Goal: Information Seeking & Learning: Check status

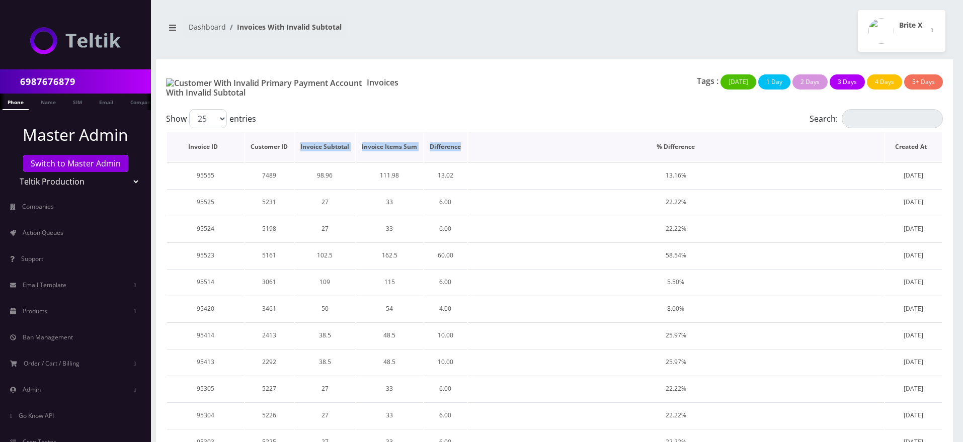
drag, startPoint x: 300, startPoint y: 140, endPoint x: 465, endPoint y: 143, distance: 165.0
click at [465, 143] on tr "Invoice ID Customer ID Invoice Subtotal Invoice Items Sum Difference % Differen…" at bounding box center [554, 146] width 775 height 29
click at [465, 143] on th "Difference" at bounding box center [445, 146] width 43 height 29
drag, startPoint x: 301, startPoint y: 138, endPoint x: 463, endPoint y: 141, distance: 162.5
click at [463, 141] on tr "Invoice ID Customer ID Invoice Subtotal Invoice Items Sum Difference % Differen…" at bounding box center [554, 146] width 775 height 29
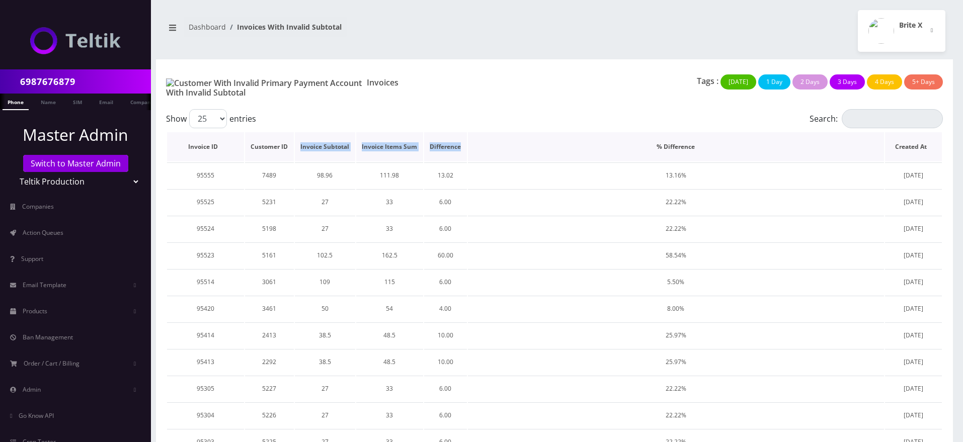
click at [461, 142] on th "Difference" at bounding box center [445, 146] width 43 height 29
drag, startPoint x: 299, startPoint y: 139, endPoint x: 467, endPoint y: 142, distance: 168.0
click at [467, 142] on tr "Invoice ID Customer ID Invoice Subtotal Invoice Items Sum Difference % Differen…" at bounding box center [554, 146] width 775 height 29
click at [460, 145] on th "Difference" at bounding box center [445, 146] width 43 height 29
drag, startPoint x: 300, startPoint y: 142, endPoint x: 461, endPoint y: 143, distance: 161.0
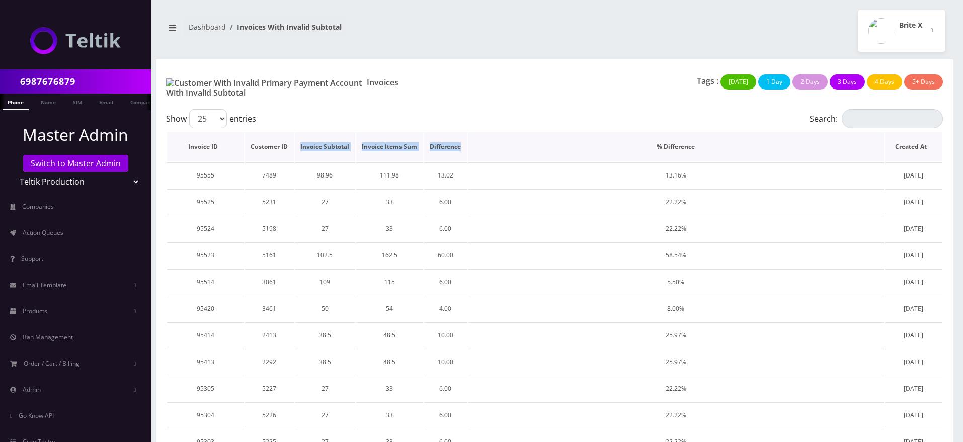
click at [463, 142] on tr "Invoice ID Customer ID Invoice Subtotal Invoice Items Sum Difference % Differen…" at bounding box center [554, 146] width 775 height 29
click at [461, 142] on th "Difference" at bounding box center [445, 146] width 43 height 29
drag, startPoint x: 301, startPoint y: 139, endPoint x: 460, endPoint y: 140, distance: 158.9
click at [460, 140] on tr "Invoice ID Customer ID Invoice Subtotal Invoice Items Sum Difference % Differen…" at bounding box center [554, 146] width 775 height 29
click at [452, 139] on th "Difference" at bounding box center [445, 146] width 43 height 29
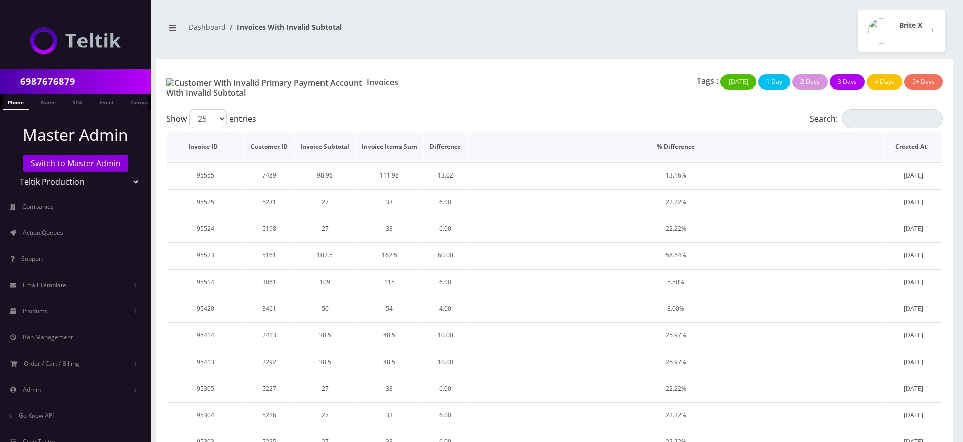
click at [446, 138] on th "Difference" at bounding box center [445, 146] width 43 height 29
click at [444, 138] on th "Difference" at bounding box center [445, 146] width 43 height 29
drag, startPoint x: 362, startPoint y: 140, endPoint x: 461, endPoint y: 140, distance: 99.1
click at [461, 140] on tr "Invoice ID Customer ID Invoice Subtotal Invoice Items Sum Difference % Differen…" at bounding box center [554, 146] width 775 height 29
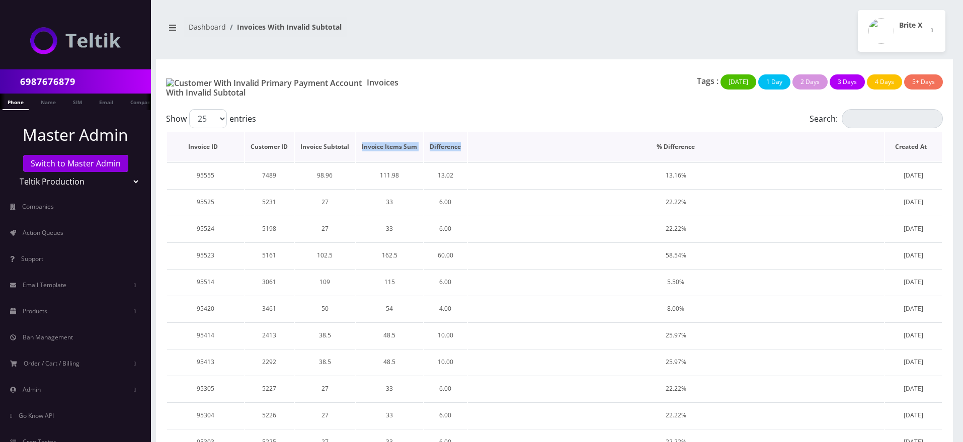
click at [461, 140] on th "Difference" at bounding box center [445, 146] width 43 height 29
drag, startPoint x: 185, startPoint y: 139, endPoint x: 452, endPoint y: 143, distance: 266.6
click at [452, 143] on tr "Invoice ID Customer ID Invoice Subtotal Invoice Items Sum Difference % Differen…" at bounding box center [554, 146] width 775 height 29
click at [452, 143] on th "Difference" at bounding box center [445, 146] width 43 height 29
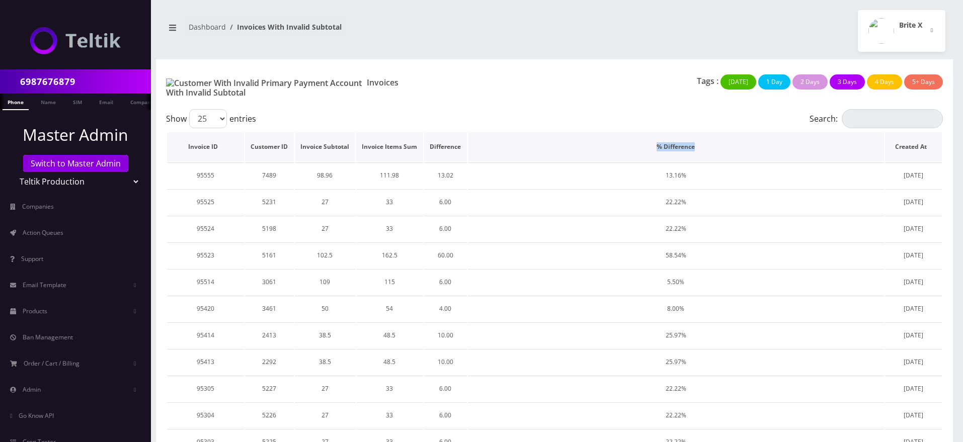
drag, startPoint x: 654, startPoint y: 141, endPoint x: 704, endPoint y: 137, distance: 50.0
click at [707, 136] on th "% Difference" at bounding box center [676, 146] width 416 height 29
click at [699, 137] on th "% Difference" at bounding box center [676, 146] width 416 height 29
drag, startPoint x: 654, startPoint y: 139, endPoint x: 704, endPoint y: 141, distance: 49.8
click at [704, 141] on th "% Difference" at bounding box center [676, 146] width 416 height 29
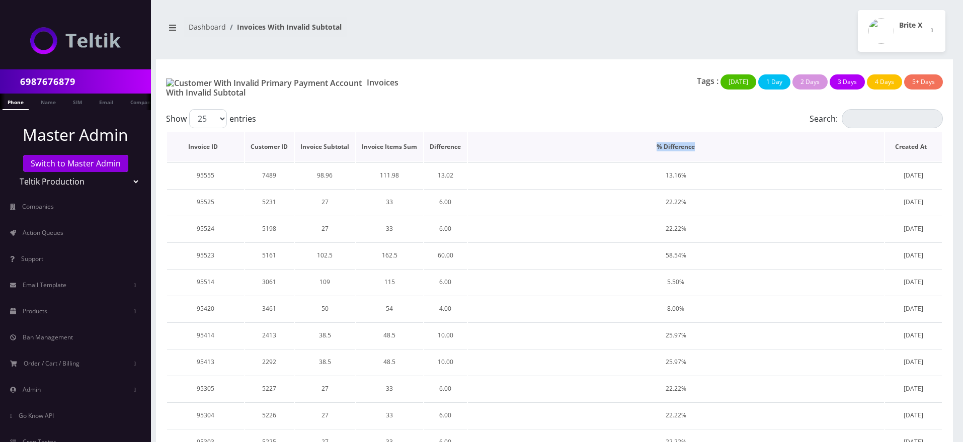
click at [691, 140] on th "% Difference" at bounding box center [676, 146] width 416 height 29
drag, startPoint x: 657, startPoint y: 140, endPoint x: 705, endPoint y: 142, distance: 47.8
click at [705, 142] on th "% Difference" at bounding box center [676, 146] width 416 height 29
click at [694, 142] on th "% Difference" at bounding box center [676, 146] width 416 height 29
drag, startPoint x: 653, startPoint y: 141, endPoint x: 702, endPoint y: 141, distance: 49.3
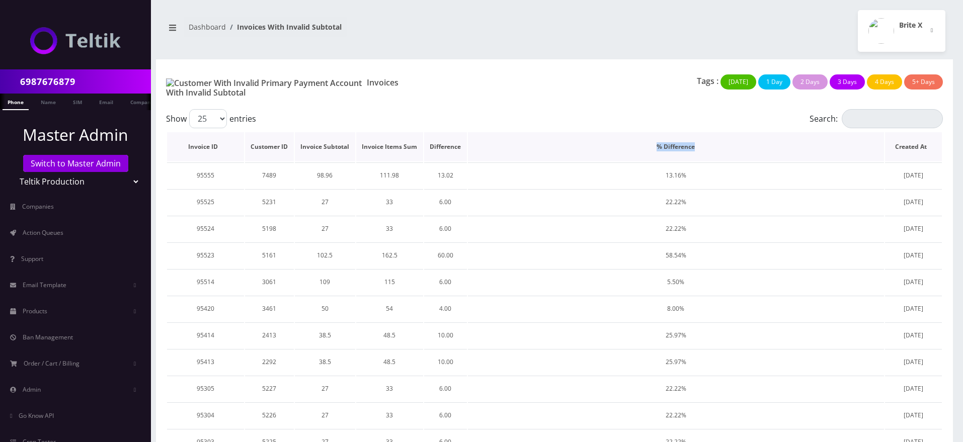
click at [702, 141] on th "% Difference" at bounding box center [676, 146] width 416 height 29
click at [690, 143] on th "% Difference" at bounding box center [676, 146] width 416 height 29
drag, startPoint x: 656, startPoint y: 139, endPoint x: 699, endPoint y: 142, distance: 42.9
click at [699, 142] on th "% Difference" at bounding box center [676, 146] width 416 height 29
click at [698, 142] on th "% Difference" at bounding box center [676, 146] width 416 height 29
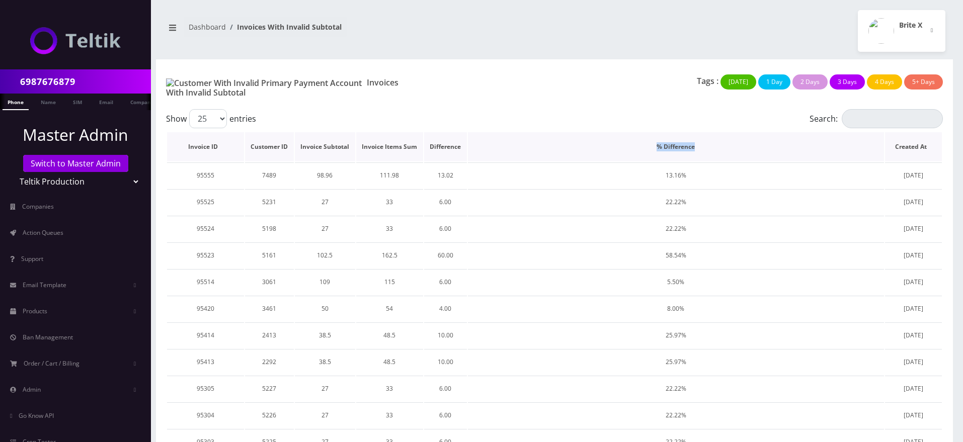
drag, startPoint x: 658, startPoint y: 138, endPoint x: 710, endPoint y: 140, distance: 51.8
click at [710, 140] on th "% Difference" at bounding box center [676, 146] width 416 height 29
click at [687, 149] on th "% Difference" at bounding box center [676, 146] width 416 height 29
drag, startPoint x: 657, startPoint y: 141, endPoint x: 703, endPoint y: 140, distance: 45.8
click at [703, 140] on th "% Difference" at bounding box center [676, 146] width 416 height 29
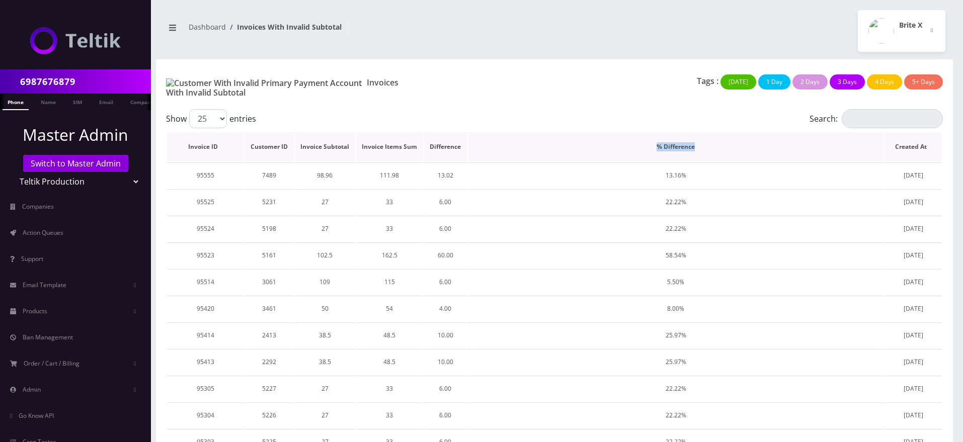
click at [702, 140] on th "% Difference" at bounding box center [676, 146] width 416 height 29
drag, startPoint x: 655, startPoint y: 142, endPoint x: 712, endPoint y: 143, distance: 56.8
click at [712, 143] on th "% Difference" at bounding box center [676, 146] width 416 height 29
click at [694, 142] on th "% Difference" at bounding box center [676, 146] width 416 height 29
drag, startPoint x: 655, startPoint y: 140, endPoint x: 699, endPoint y: 138, distance: 43.8
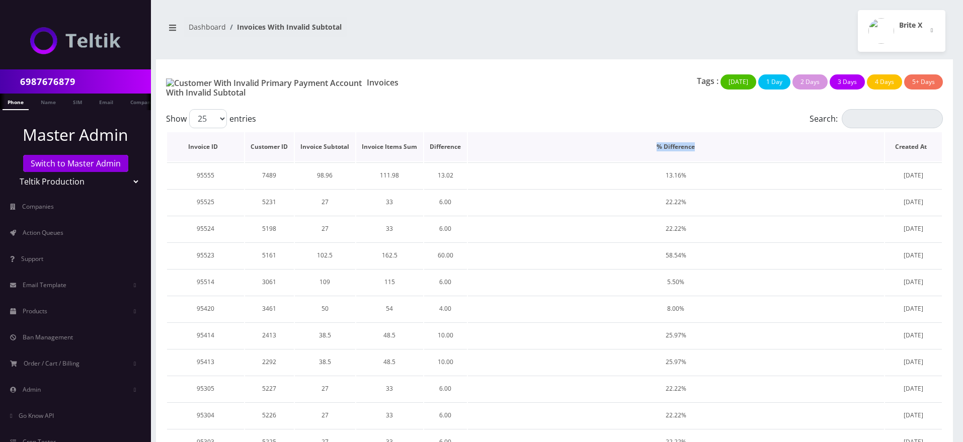
click at [699, 138] on th "% Difference" at bounding box center [676, 146] width 416 height 29
drag, startPoint x: 167, startPoint y: 8, endPoint x: 357, endPoint y: 31, distance: 191.0
click at [357, 31] on div "6987676879 Phone Name SIM Email Company Customer Dashboard Invoices With Invali…" at bounding box center [554, 431] width 817 height 863
click at [596, 37] on div "Brite X Logout" at bounding box center [753, 31] width 398 height 42
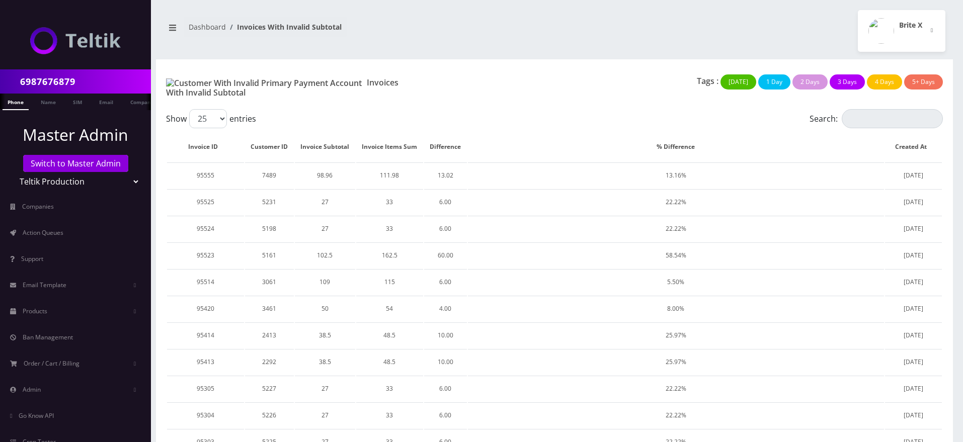
drag, startPoint x: 188, startPoint y: 15, endPoint x: 394, endPoint y: 17, distance: 206.2
click at [394, 17] on div "Dashboard Invoices With Invalid Subtotal Brite X Logout" at bounding box center [554, 31] width 797 height 42
click at [395, 17] on nav "Dashboard Invoices With Invalid Subtotal" at bounding box center [354, 31] width 383 height 29
drag, startPoint x: 178, startPoint y: 81, endPoint x: 298, endPoint y: 79, distance: 120.2
click at [298, 79] on h1 "Invoices With Invalid Subtotal" at bounding box center [290, 88] width 249 height 20
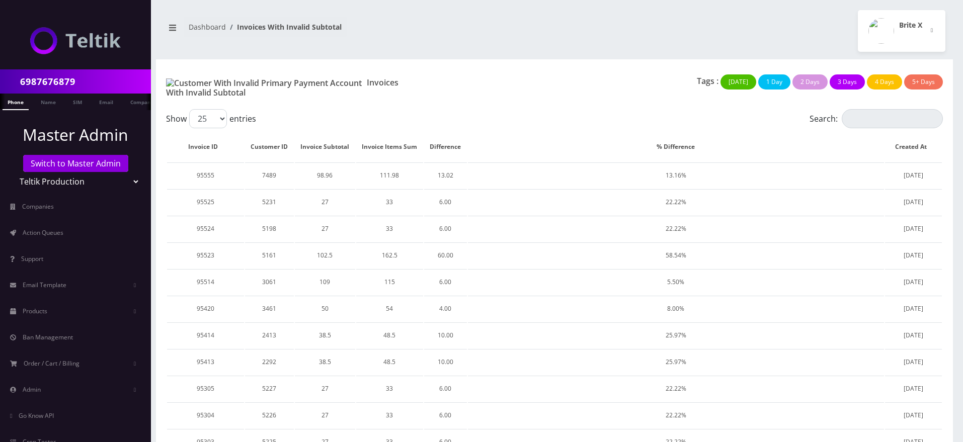
click at [298, 79] on h1 "Invoices With Invalid Subtotal" at bounding box center [290, 88] width 249 height 20
click at [312, 81] on h1 "Invoices With Invalid Subtotal" at bounding box center [290, 88] width 249 height 20
drag, startPoint x: 305, startPoint y: 81, endPoint x: 175, endPoint y: 80, distance: 130.3
click at [175, 80] on h1 "Invoices With Invalid Subtotal" at bounding box center [290, 88] width 249 height 20
click at [175, 79] on span at bounding box center [266, 82] width 201 height 11
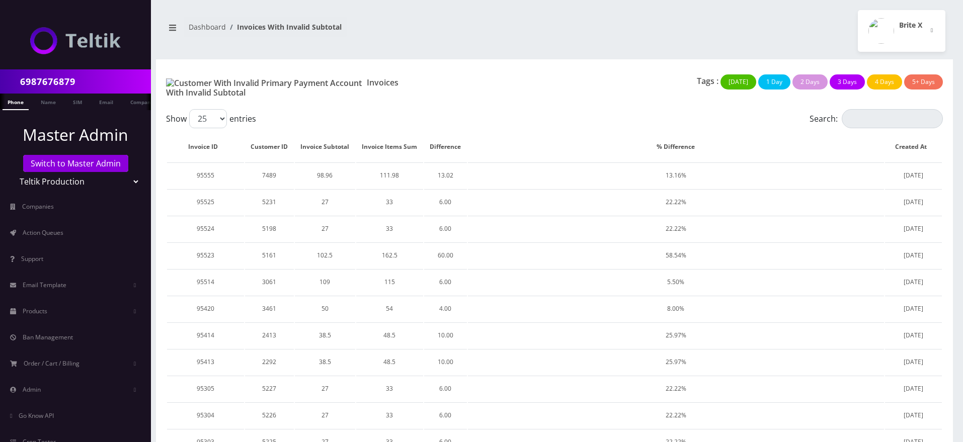
drag, startPoint x: 176, startPoint y: 82, endPoint x: 309, endPoint y: 87, distance: 133.3
click at [309, 87] on h1 "Invoices With Invalid Subtotal" at bounding box center [290, 88] width 249 height 20
drag, startPoint x: 176, startPoint y: 82, endPoint x: 301, endPoint y: 83, distance: 125.8
click at [301, 83] on h1 "Invoices With Invalid Subtotal" at bounding box center [290, 88] width 249 height 20
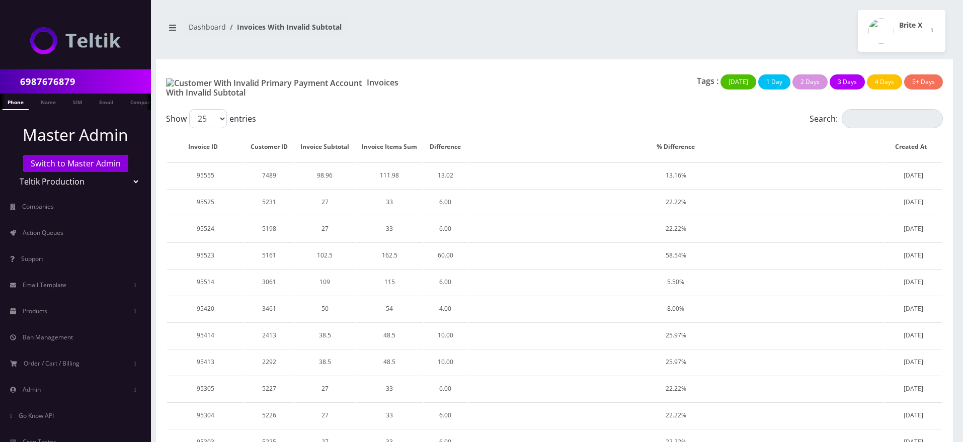
click at [301, 83] on h1 "Invoices With Invalid Subtotal" at bounding box center [290, 88] width 249 height 20
drag, startPoint x: 175, startPoint y: 83, endPoint x: 309, endPoint y: 88, distance: 134.4
click at [309, 88] on h1 "Invoices With Invalid Subtotal" at bounding box center [290, 88] width 249 height 20
drag, startPoint x: 175, startPoint y: 81, endPoint x: 311, endPoint y: 89, distance: 136.5
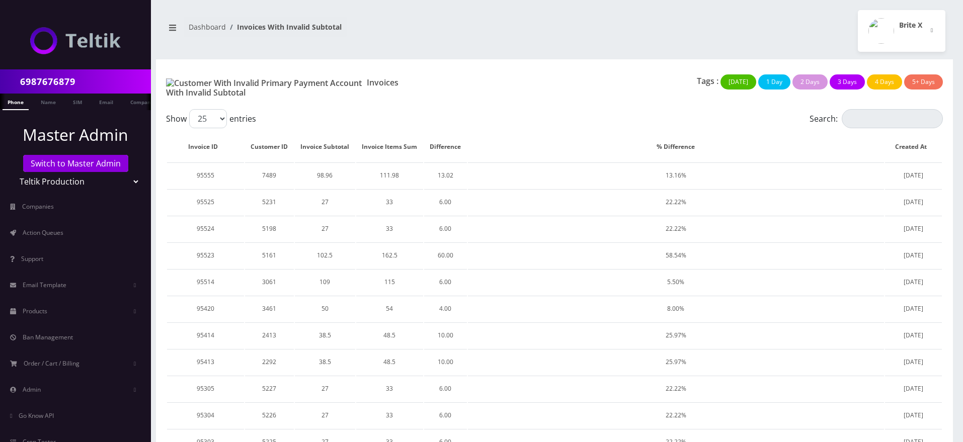
click at [311, 89] on div "Invoices With Invalid Subtotal" at bounding box center [290, 87] width 264 height 27
click at [310, 84] on h1 "Invoices With Invalid Subtotal" at bounding box center [290, 88] width 249 height 20
drag, startPoint x: 179, startPoint y: 81, endPoint x: 306, endPoint y: 82, distance: 126.8
click at [306, 82] on h1 "Invoices With Invalid Subtotal" at bounding box center [290, 88] width 249 height 20
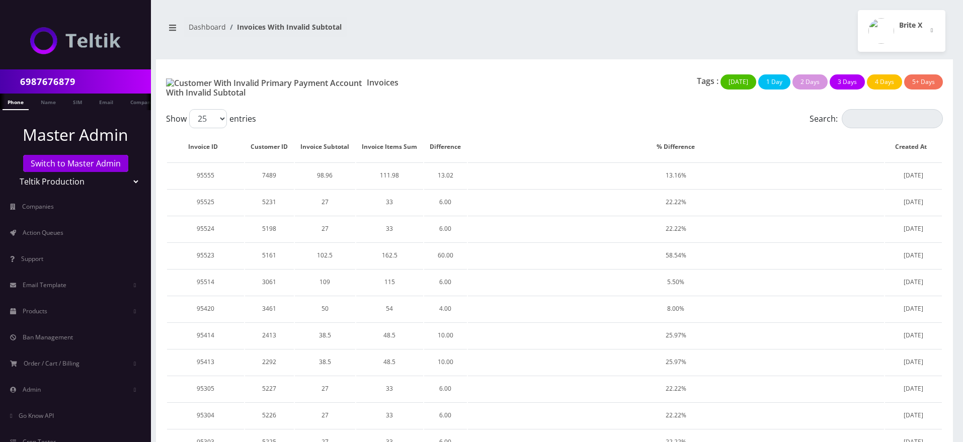
drag, startPoint x: 238, startPoint y: 28, endPoint x: 347, endPoint y: 24, distance: 108.2
click at [347, 24] on ol "Dashboard Invoices With Invalid Subtotal" at bounding box center [265, 27] width 163 height 21
click at [449, 66] on div "Invoices With Invalid Subtotal Tags : Today 1 Day 2 Days 3 Days 4 Days 5+ Days" at bounding box center [554, 84] width 797 height 50
drag, startPoint x: 669, startPoint y: 170, endPoint x: 706, endPoint y: 169, distance: 37.2
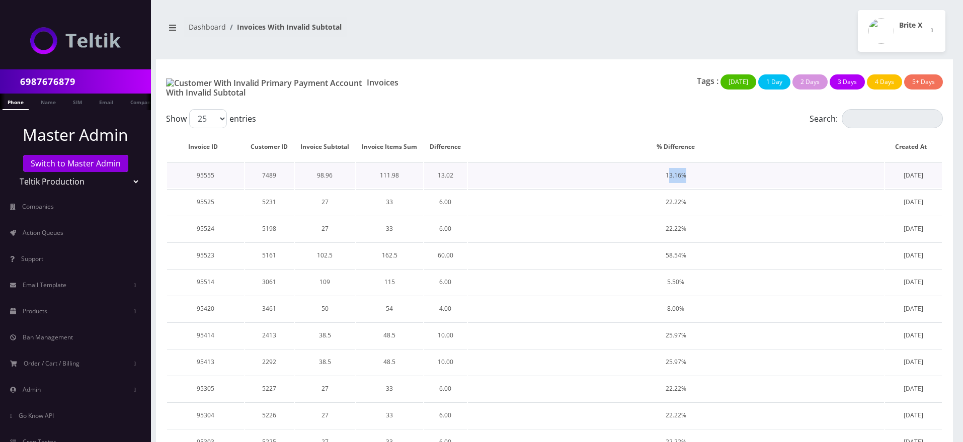
click at [706, 169] on td "13.16%" at bounding box center [676, 175] width 416 height 26
drag, startPoint x: 665, startPoint y: 169, endPoint x: 697, endPoint y: 176, distance: 32.3
click at [697, 176] on td "13.16%" at bounding box center [676, 175] width 416 height 26
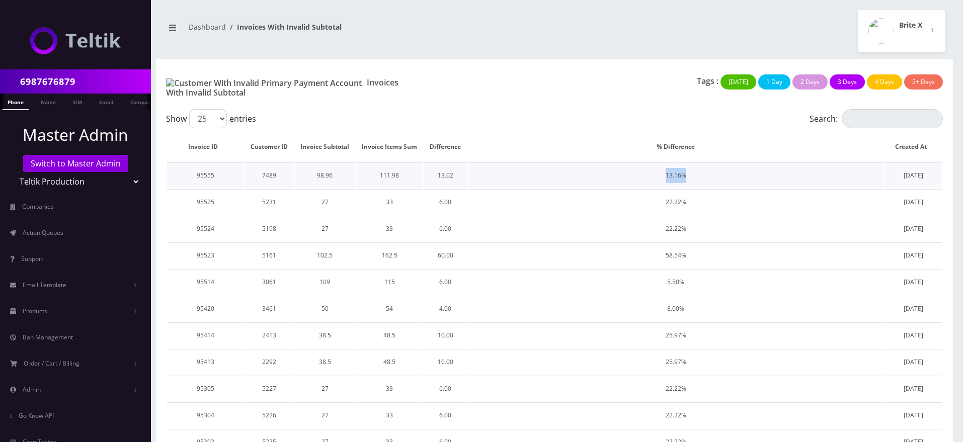
drag, startPoint x: 677, startPoint y: 167, endPoint x: 724, endPoint y: 167, distance: 46.3
click at [724, 167] on td "13.16%" at bounding box center [676, 175] width 416 height 26
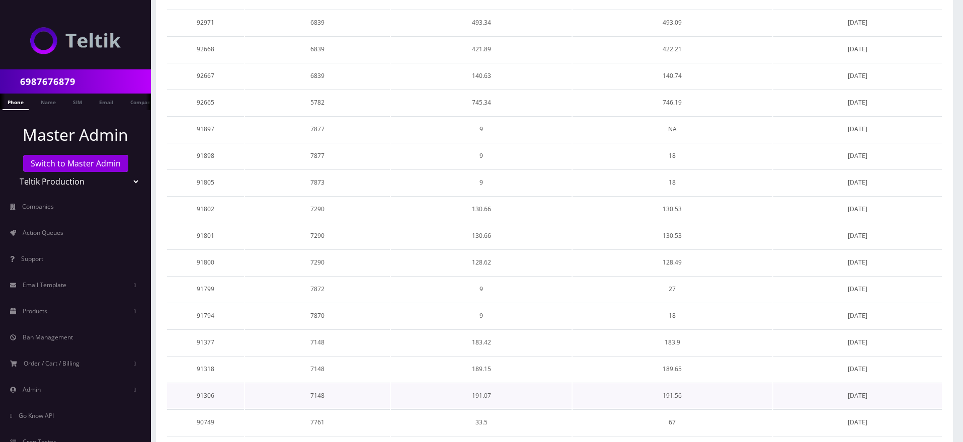
scroll to position [414, 0]
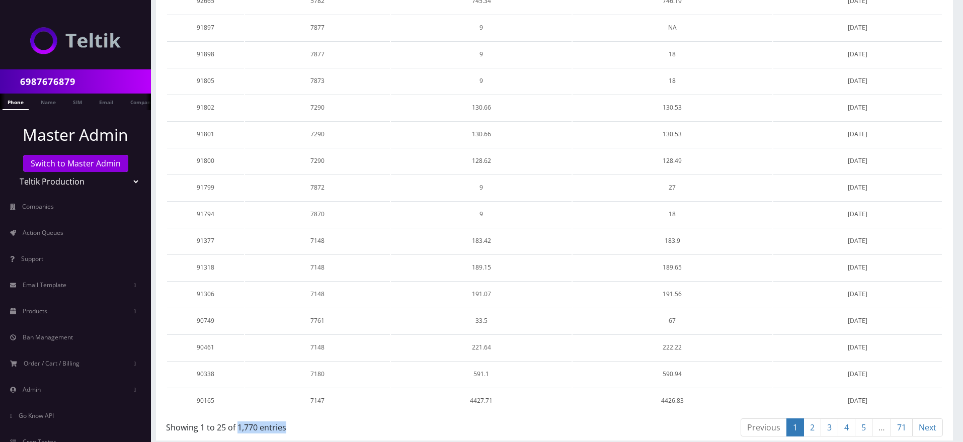
drag, startPoint x: 237, startPoint y: 421, endPoint x: 289, endPoint y: 421, distance: 51.8
click at [289, 421] on div "Showing 1 to 25 of 1,770 entries" at bounding box center [356, 425] width 381 height 16
copy div "1,770 entries"
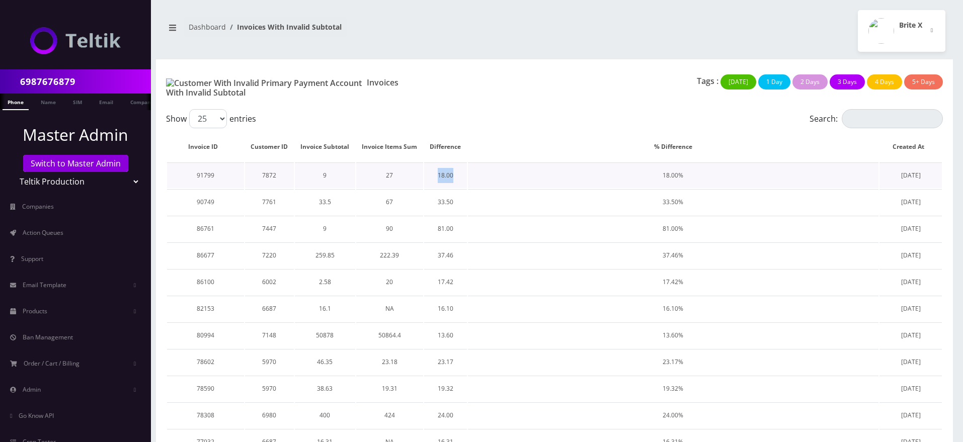
drag, startPoint x: 435, startPoint y: 166, endPoint x: 456, endPoint y: 172, distance: 21.2
click at [456, 172] on td "18.00" at bounding box center [445, 175] width 43 height 26
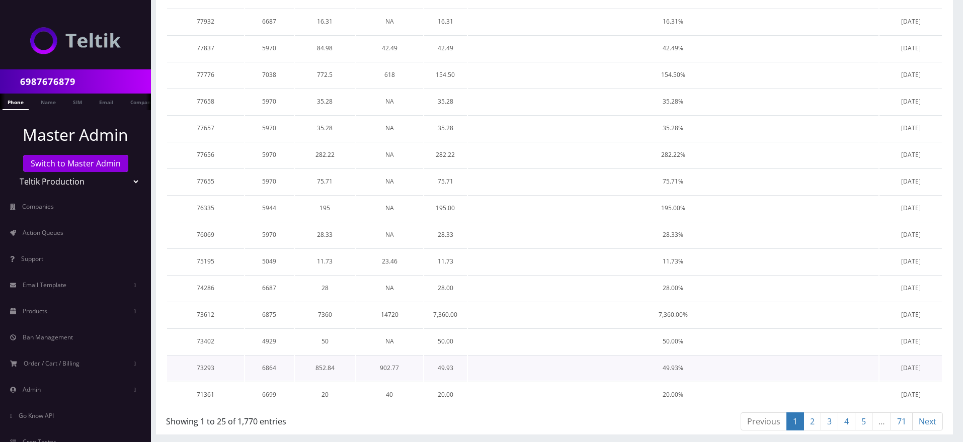
scroll to position [505, 0]
drag, startPoint x: 164, startPoint y: 422, endPoint x: 301, endPoint y: 417, distance: 136.9
click at [301, 417] on div "Show 25 50 100 250 500 1000 entries Search: Invoice ID Customer ID Invoice Subt…" at bounding box center [554, 62] width 797 height 746
click at [301, 417] on div "Showing 1 to 25 of 1,770 entries" at bounding box center [356, 419] width 381 height 16
drag, startPoint x: 232, startPoint y: 422, endPoint x: 291, endPoint y: 418, distance: 58.5
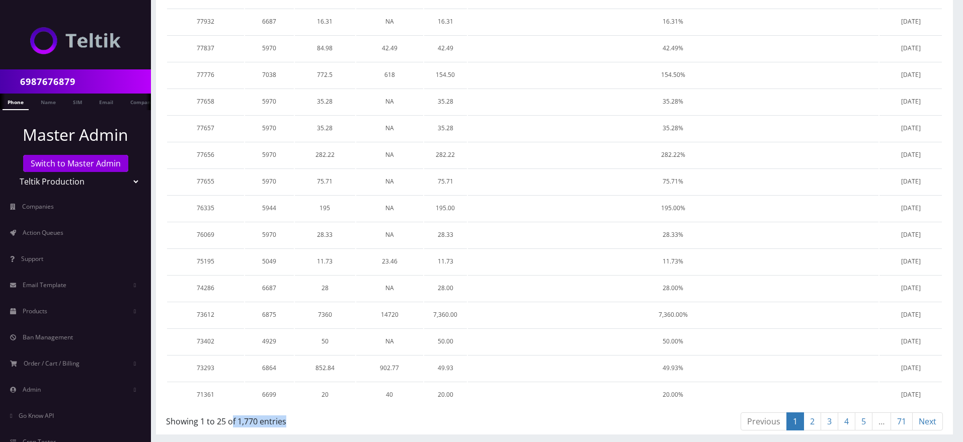
click at [291, 418] on div "Showing 1 to 25 of 1,770 entries" at bounding box center [356, 419] width 381 height 16
click at [392, 438] on div "6987676879 Phone Name SIM Email Company Customer Dashboard Invoices With Invali…" at bounding box center [554, 11] width 817 height 863
drag, startPoint x: 166, startPoint y: 422, endPoint x: 297, endPoint y: 420, distance: 130.8
click at [297, 420] on div "Showing 1 to 25 of 1,770 entries" at bounding box center [356, 419] width 381 height 16
click at [297, 419] on div "Showing 1 to 25 of 1,770 entries" at bounding box center [356, 419] width 381 height 16
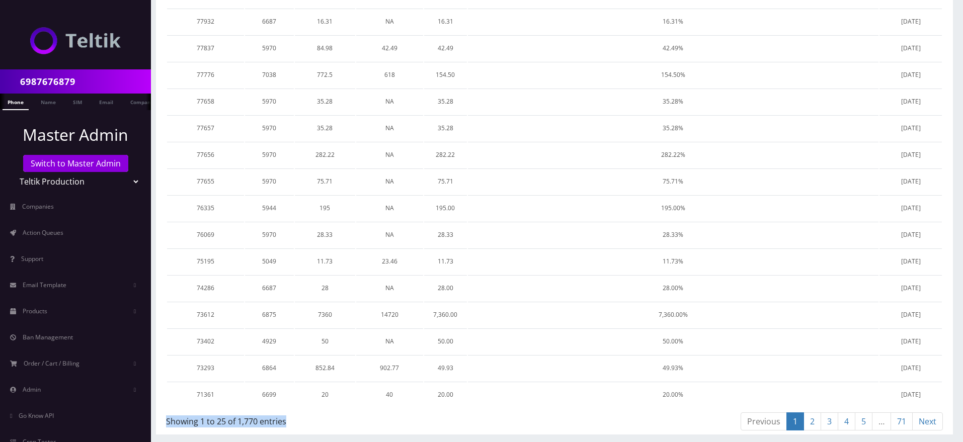
click at [291, 418] on div "Showing 1 to 25 of 1,770 entries" at bounding box center [356, 419] width 381 height 16
